Goal: Communication & Community: Answer question/provide support

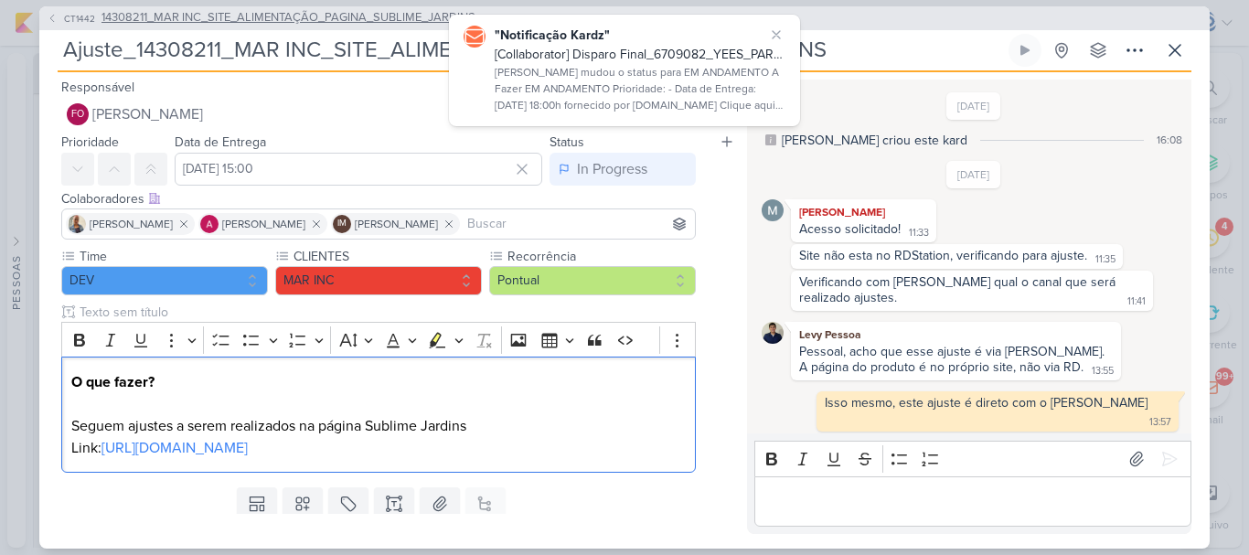
scroll to position [1160, 0]
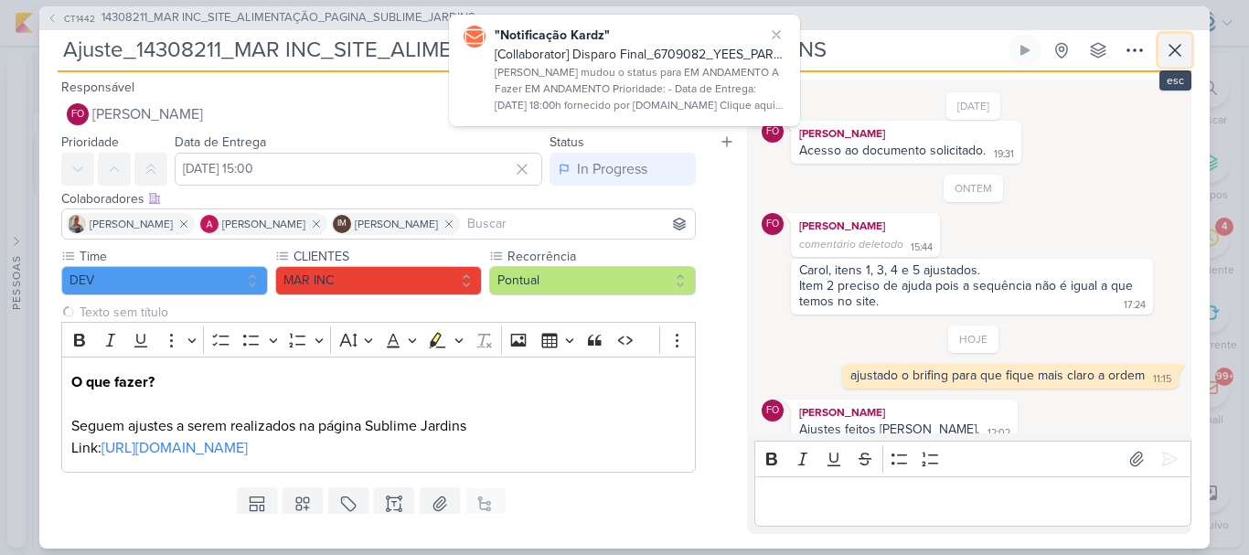
click at [1165, 51] on icon at bounding box center [1175, 50] width 22 height 22
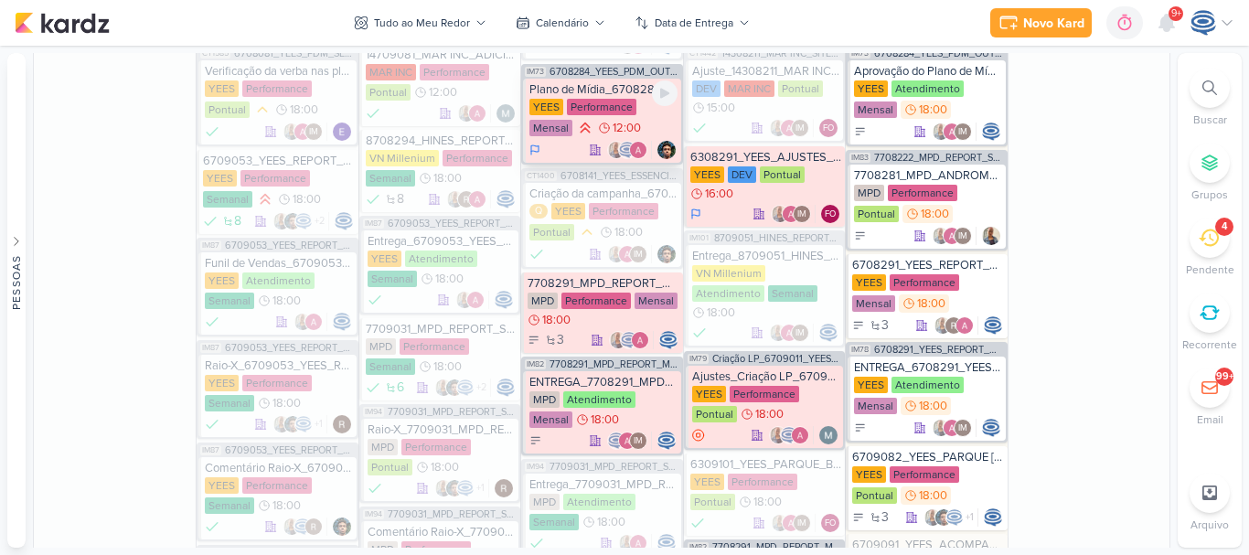
scroll to position [1301, 0]
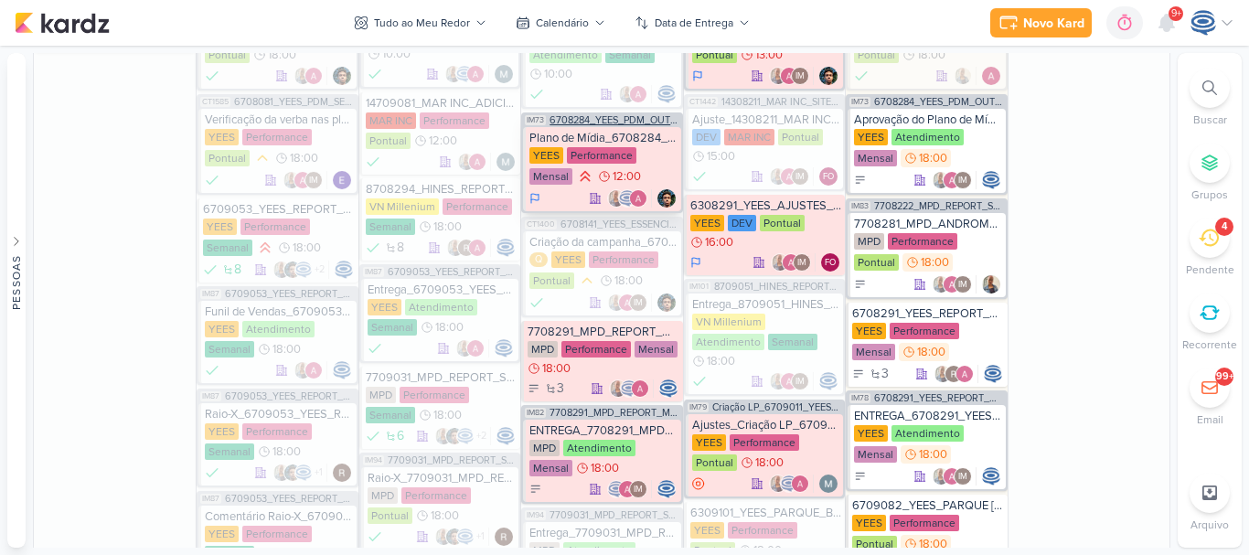
click at [622, 115] on span "6708284_YEES_PDM_OUTUBRO" at bounding box center [614, 120] width 129 height 10
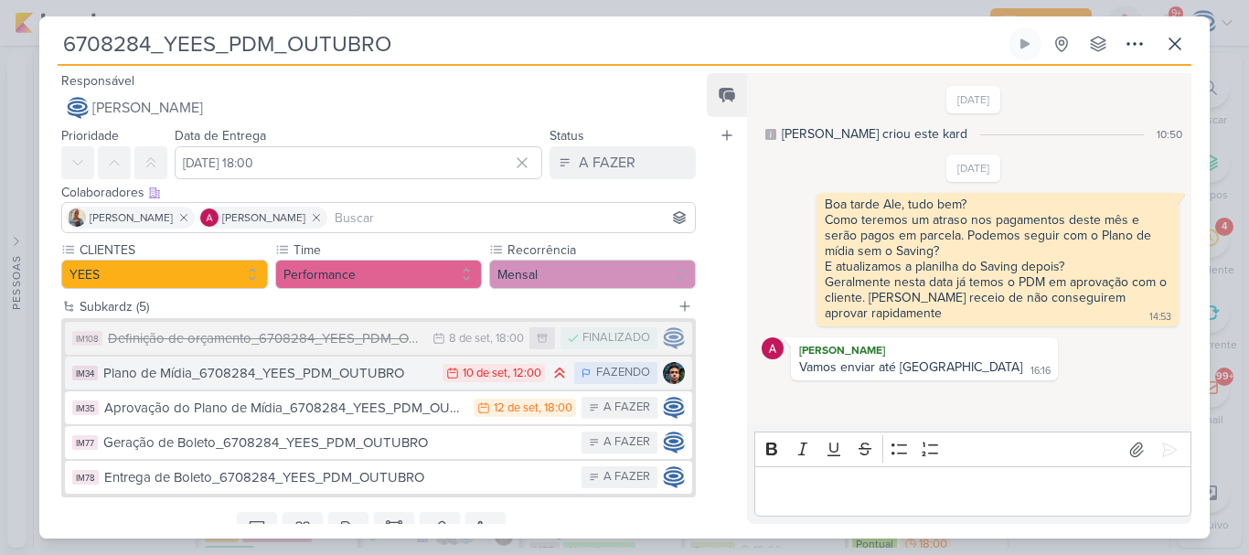
click at [212, 380] on div "Plano de Mídia_6708284_YEES_PDM_OUTUBRO" at bounding box center [268, 373] width 330 height 21
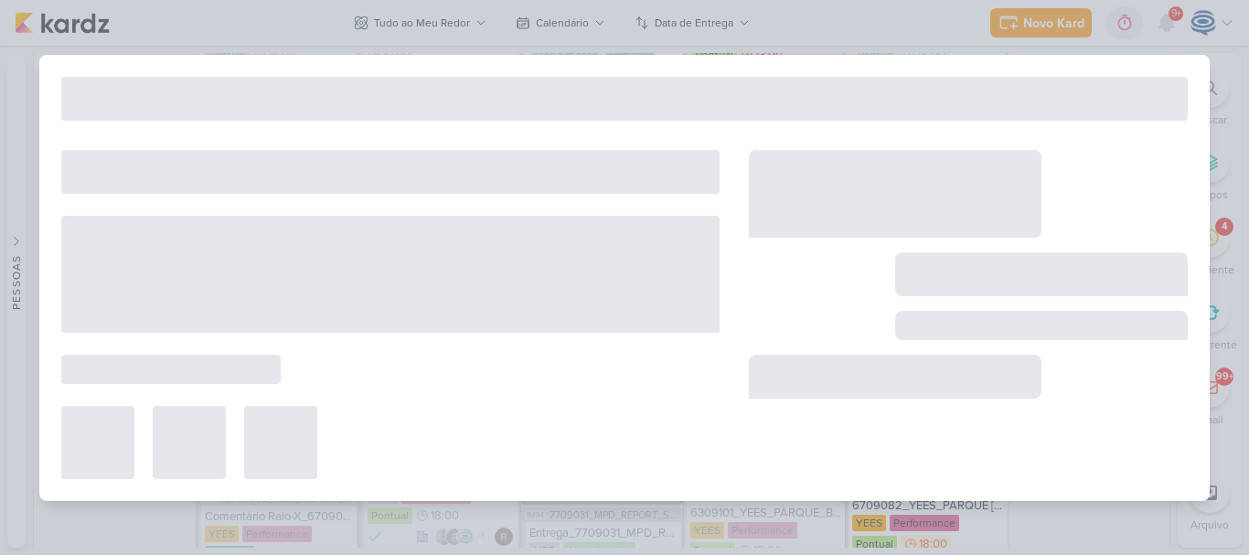
type input "Plano de Mídia_6708284_YEES_PDM_OUTUBRO"
type input "[DATE] 12:00"
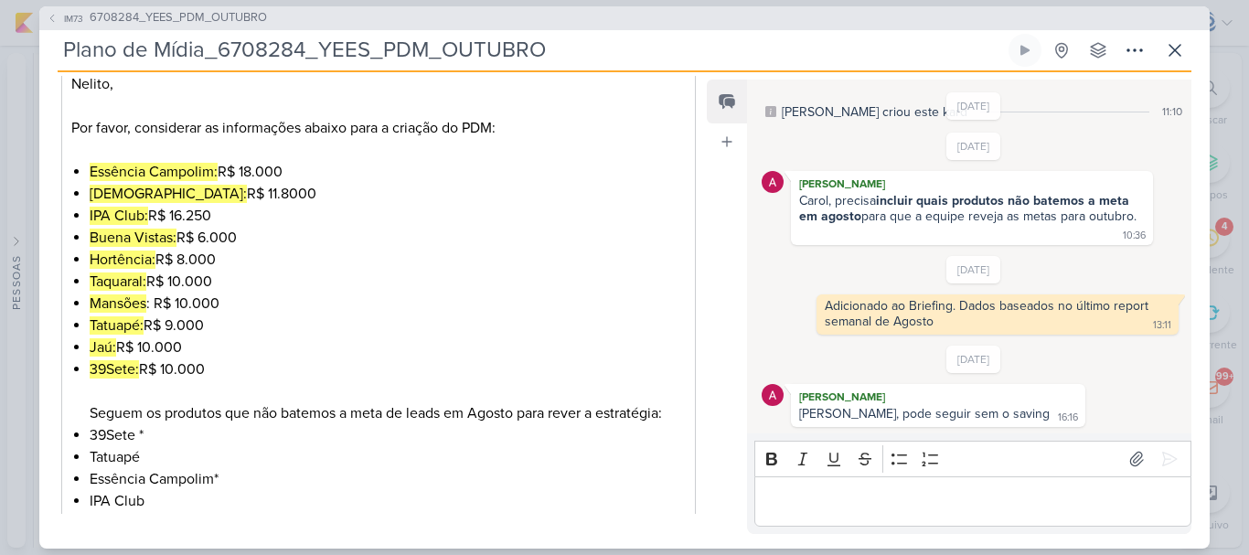
scroll to position [300, 0]
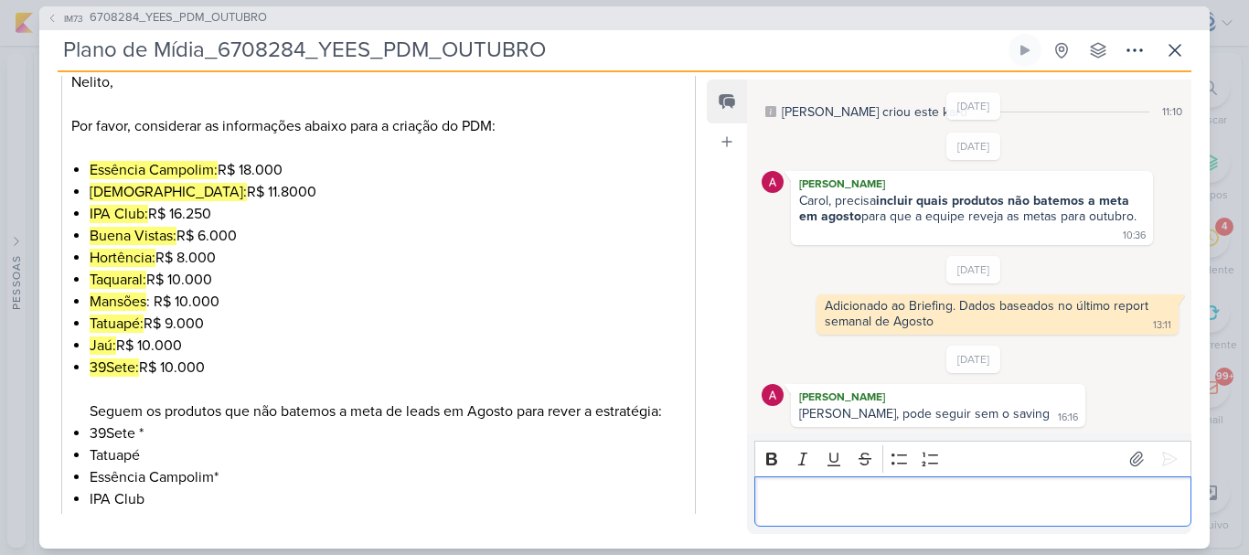
click at [865, 511] on p "Editor editing area: main" at bounding box center [973, 501] width 418 height 22
click at [873, 201] on div "Carol, precisa incluir quais produtos não batemos a meta em agosto para que a e…" at bounding box center [967, 208] width 337 height 31
copy div "a"
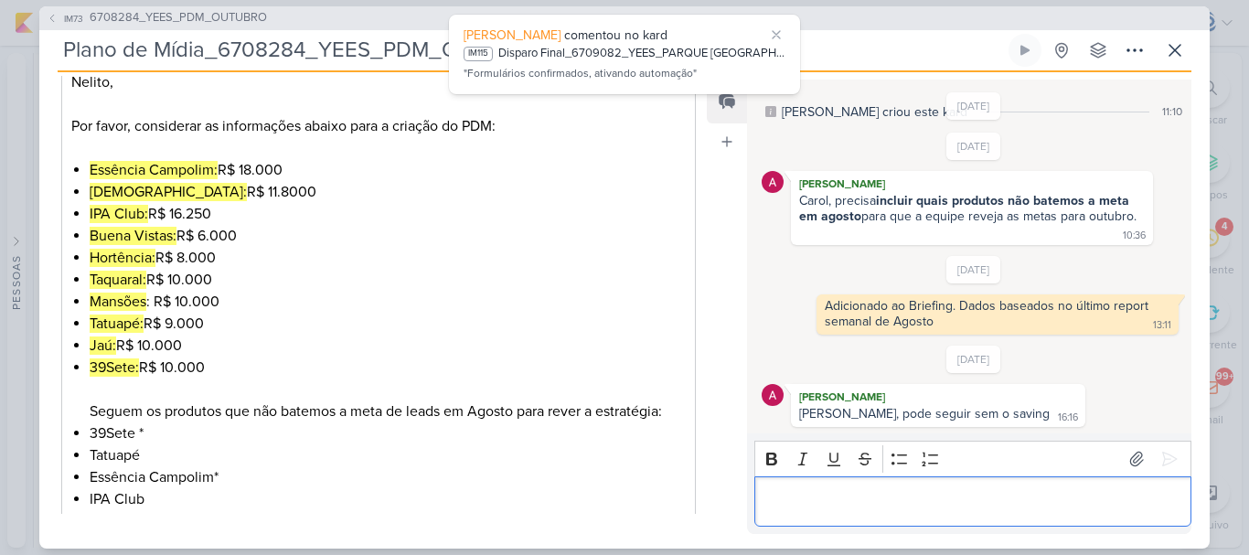
click at [848, 515] on div "Editor editing area: main" at bounding box center [973, 501] width 437 height 50
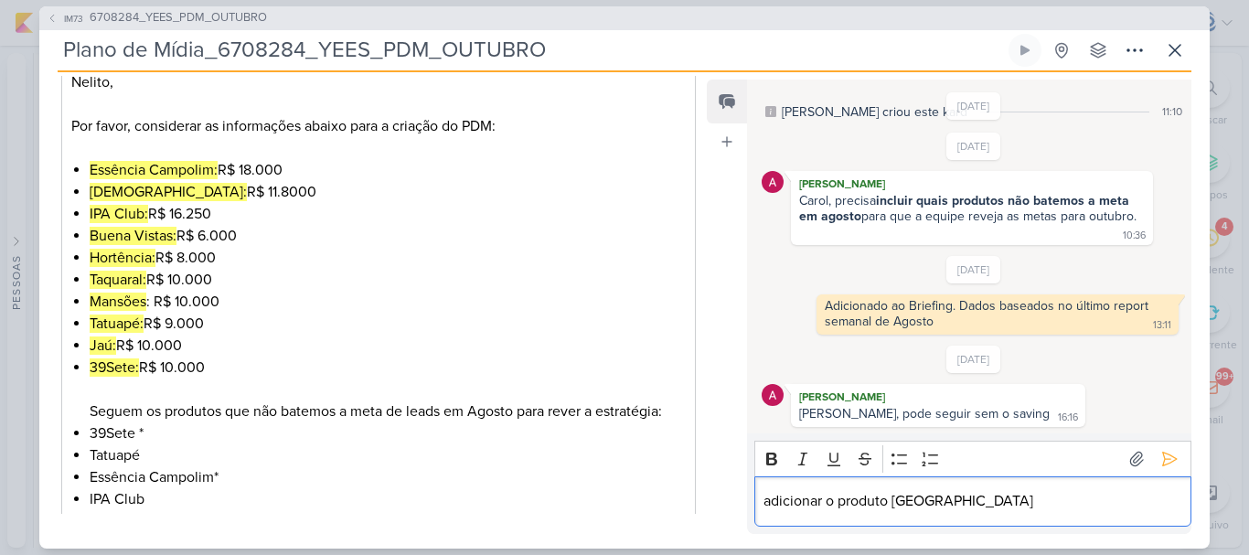
drag, startPoint x: 655, startPoint y: 125, endPoint x: 1054, endPoint y: 495, distance: 544.3
click at [1054, 495] on p "adicionar o produto [GEOGRAPHIC_DATA]" at bounding box center [973, 501] width 418 height 22
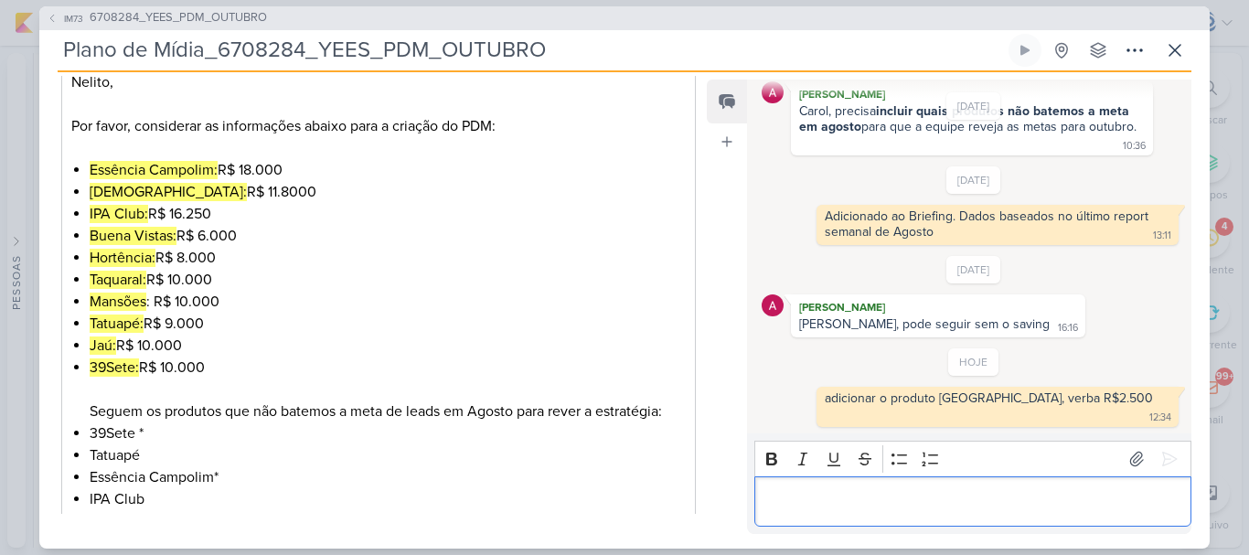
scroll to position [477, 0]
